Goal: Task Accomplishment & Management: Manage account settings

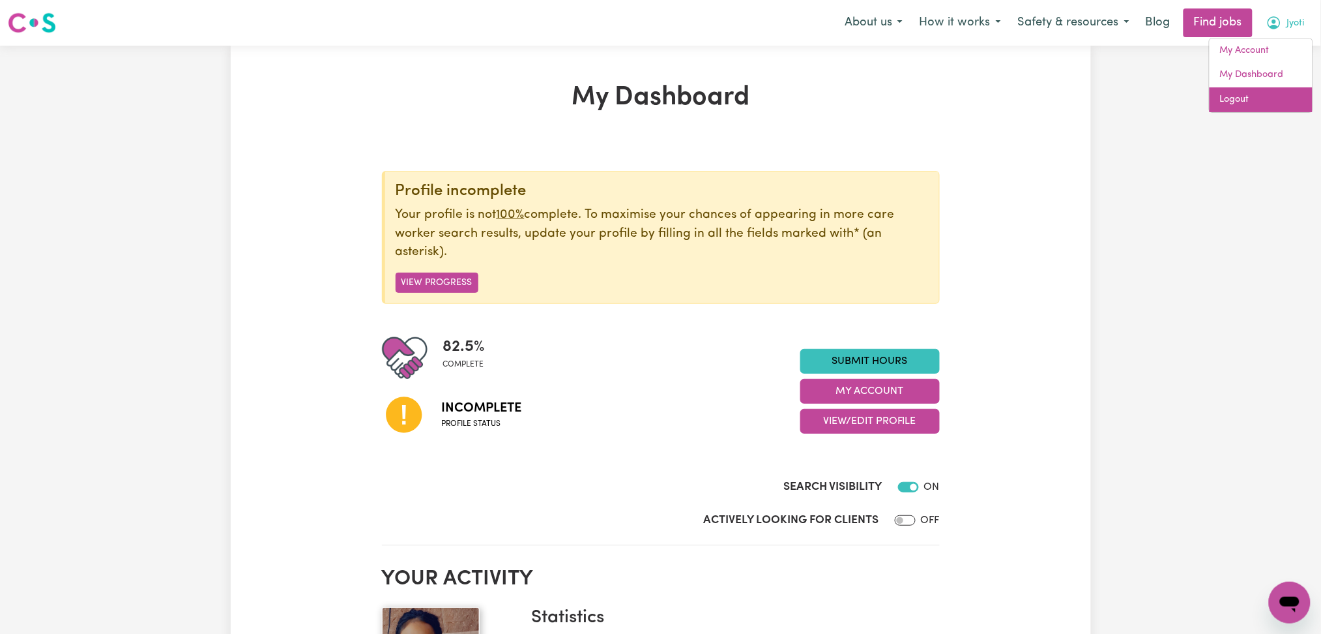
click at [1249, 99] on link "Logout" at bounding box center [1261, 99] width 103 height 25
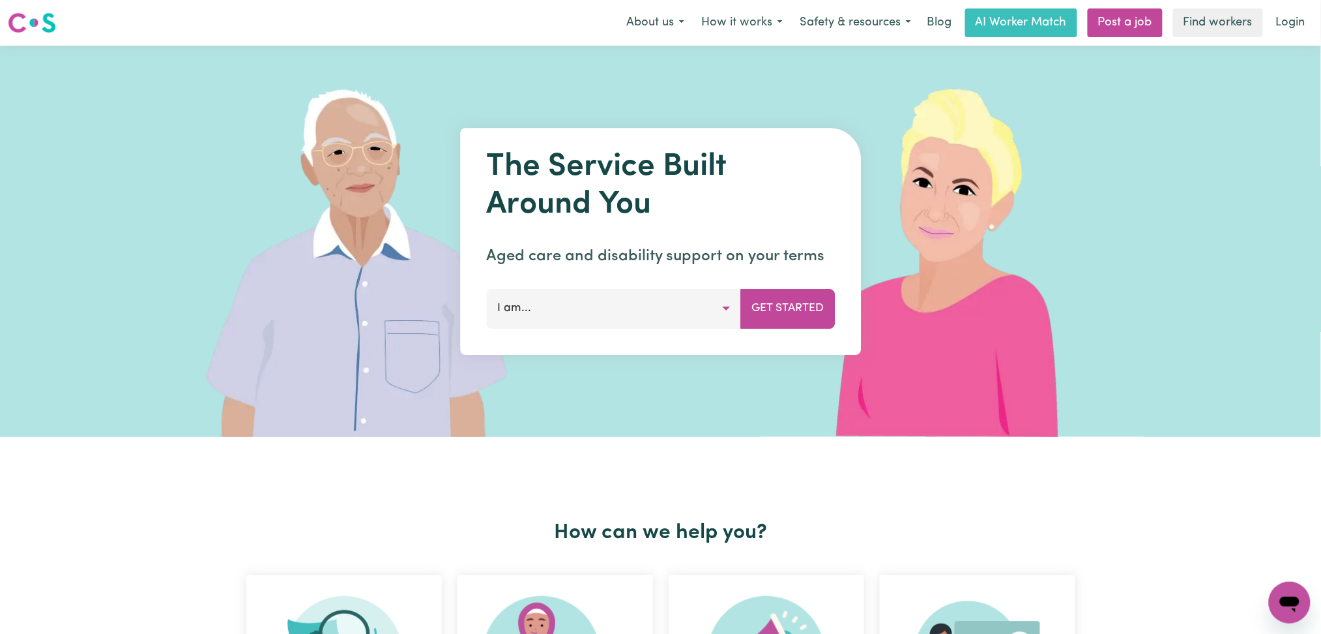
click at [1298, 23] on link "Login" at bounding box center [1290, 22] width 45 height 29
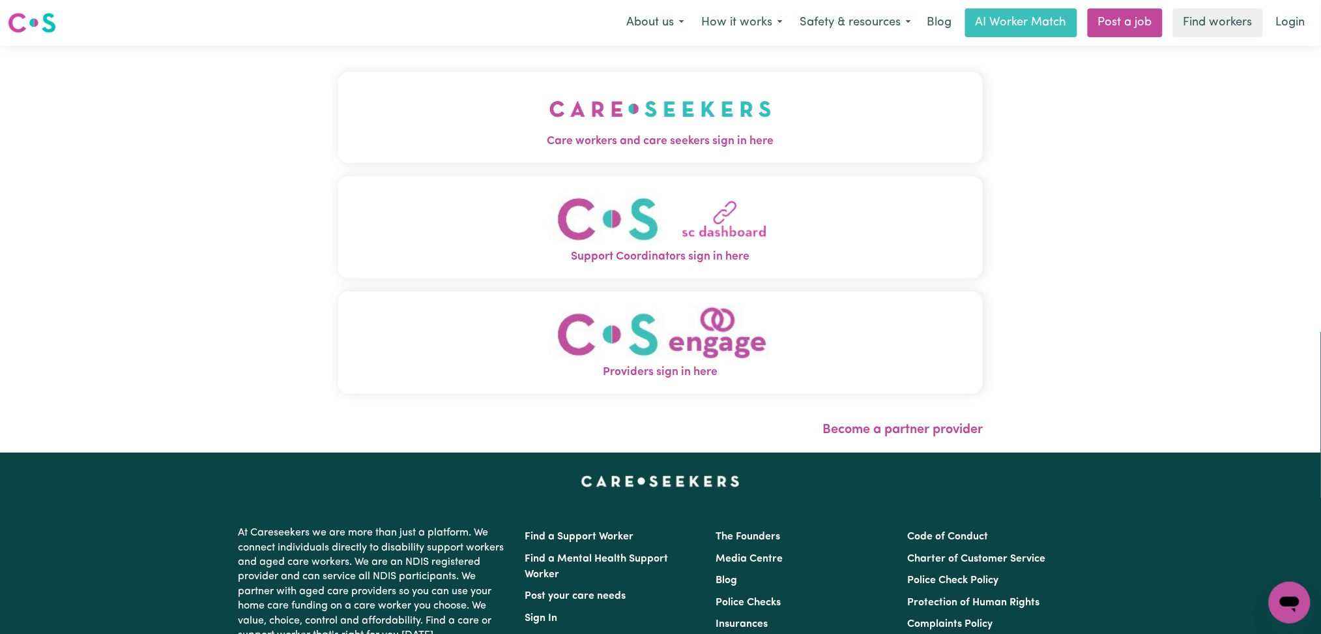
click at [413, 90] on button "Care workers and care seekers sign in here" at bounding box center [660, 117] width 645 height 91
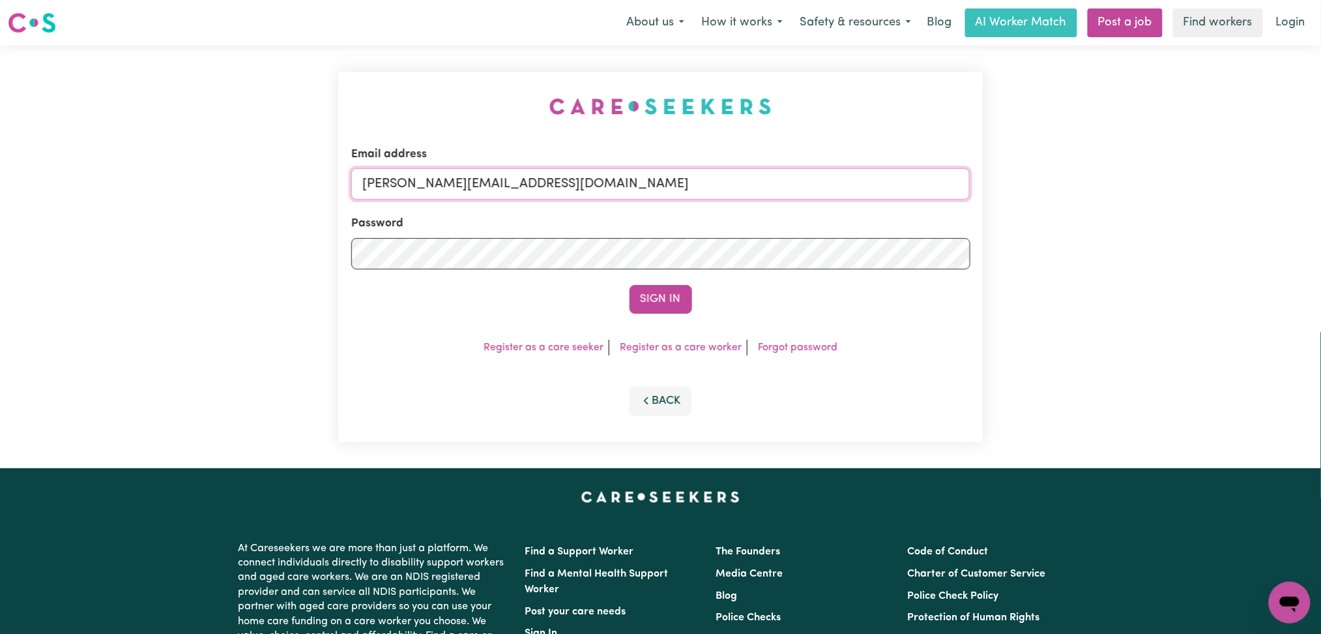
click at [465, 189] on input "[PERSON_NAME][EMAIL_ADDRESS][DOMAIN_NAME]" at bounding box center [660, 183] width 619 height 31
drag, startPoint x: 431, startPoint y: 177, endPoint x: 741, endPoint y: 220, distance: 313.2
click at [741, 220] on form "Email address Superuser~[EMAIL_ADDRESS][DOMAIN_NAME] Password Sign In" at bounding box center [660, 230] width 619 height 168
type input "Superuser~[EMAIL_ADDRESS][DOMAIN_NAME]"
click at [668, 300] on button "Sign In" at bounding box center [661, 299] width 63 height 29
